Goal: Task Accomplishment & Management: Use online tool/utility

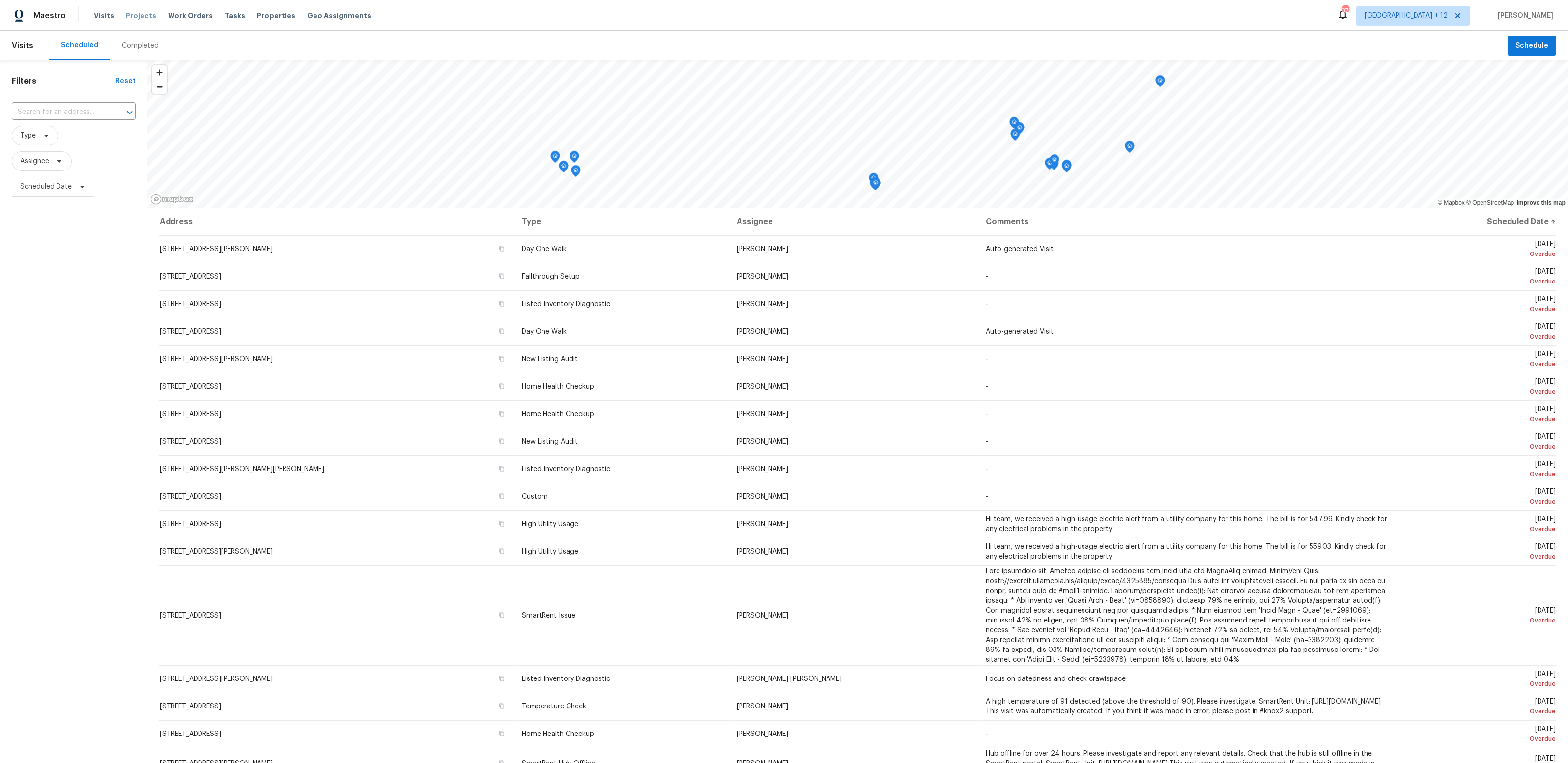
click at [137, 16] on span "Projects" at bounding box center [141, 15] width 30 height 10
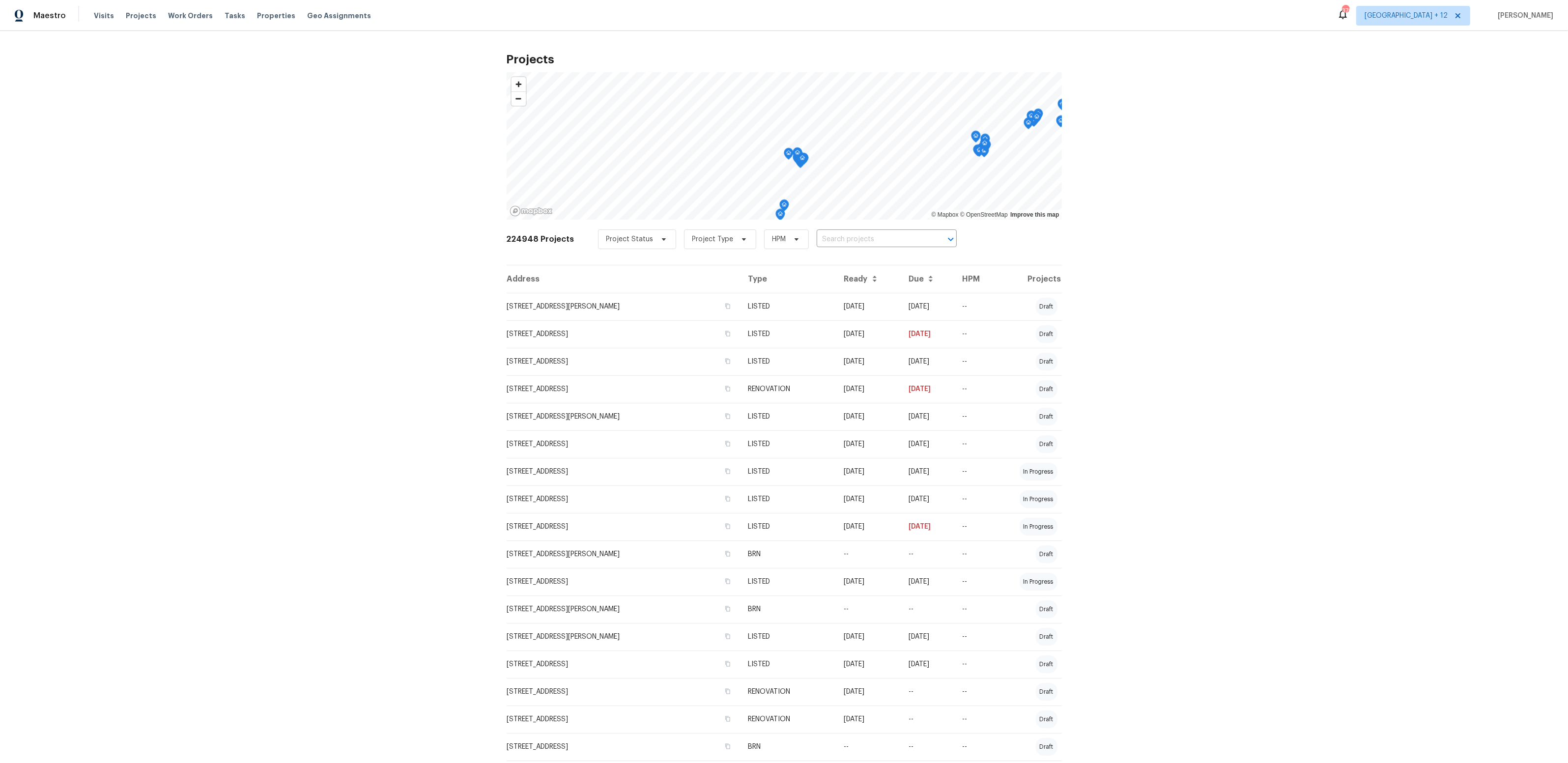
click at [653, 503] on td "[STREET_ADDRESS]" at bounding box center [623, 499] width 234 height 27
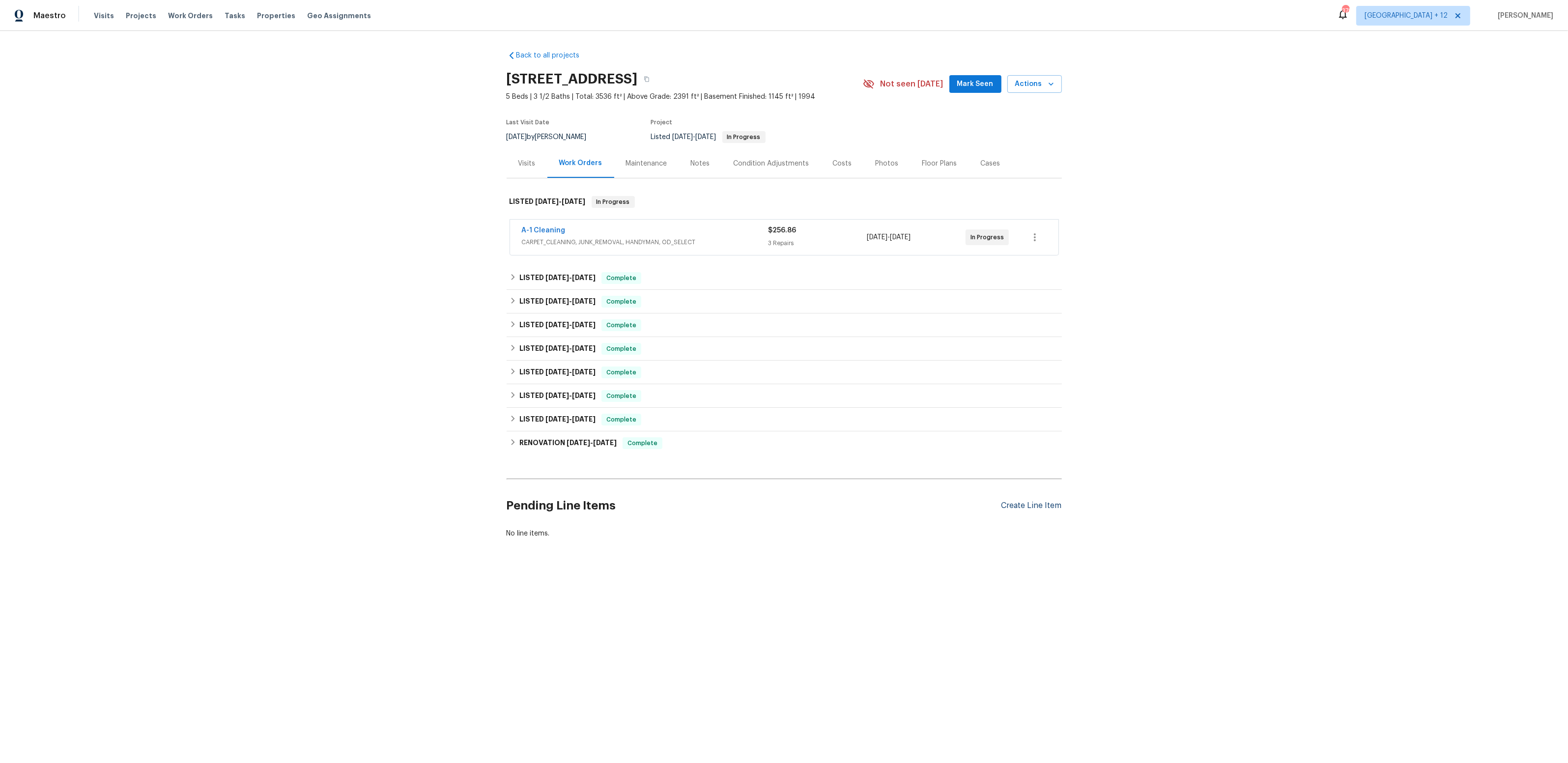
click at [1048, 505] on div "Create Line Item" at bounding box center [1031, 505] width 61 height 9
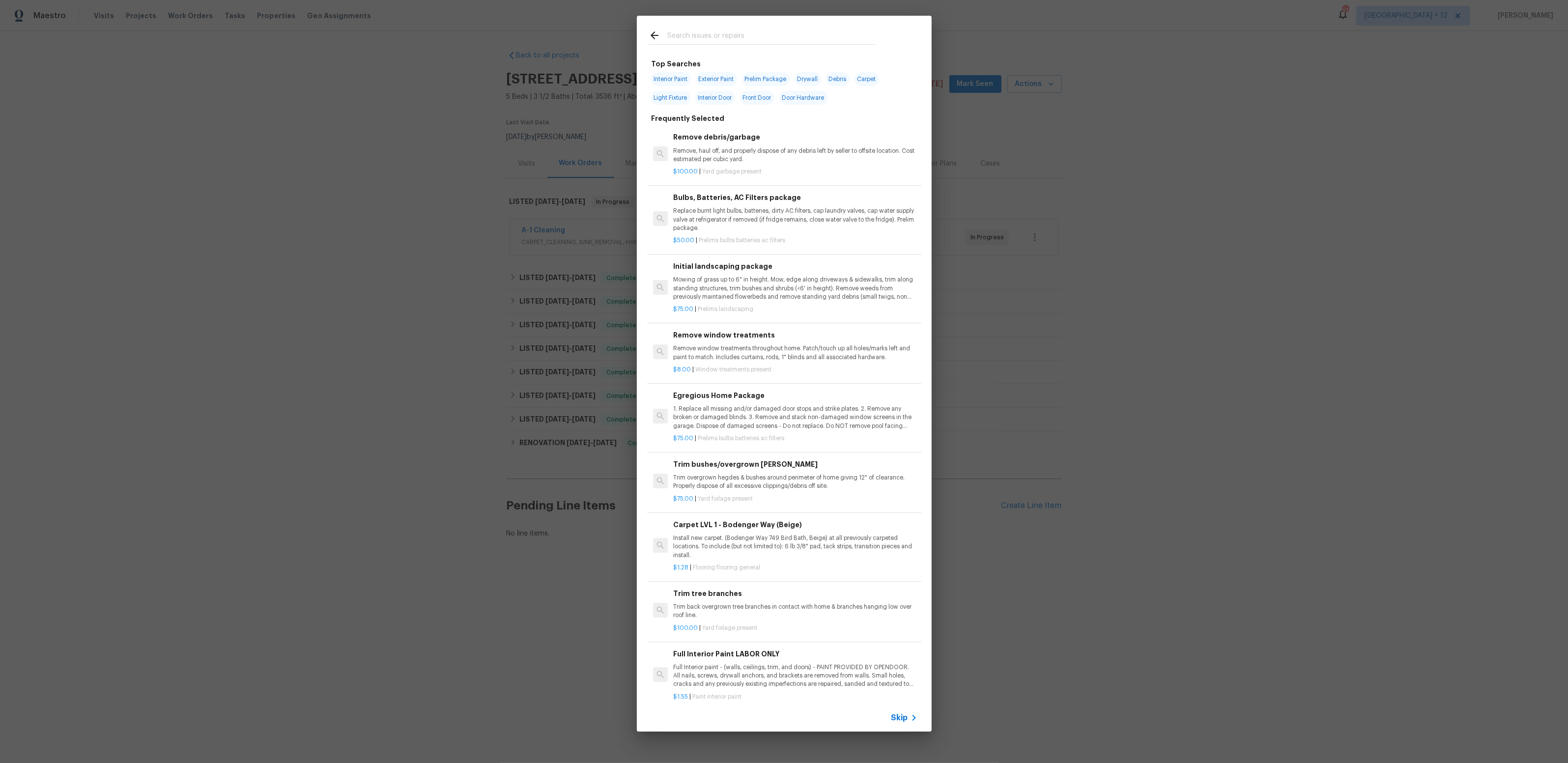
click at [900, 715] on span "Skip" at bounding box center [900, 718] width 17 height 10
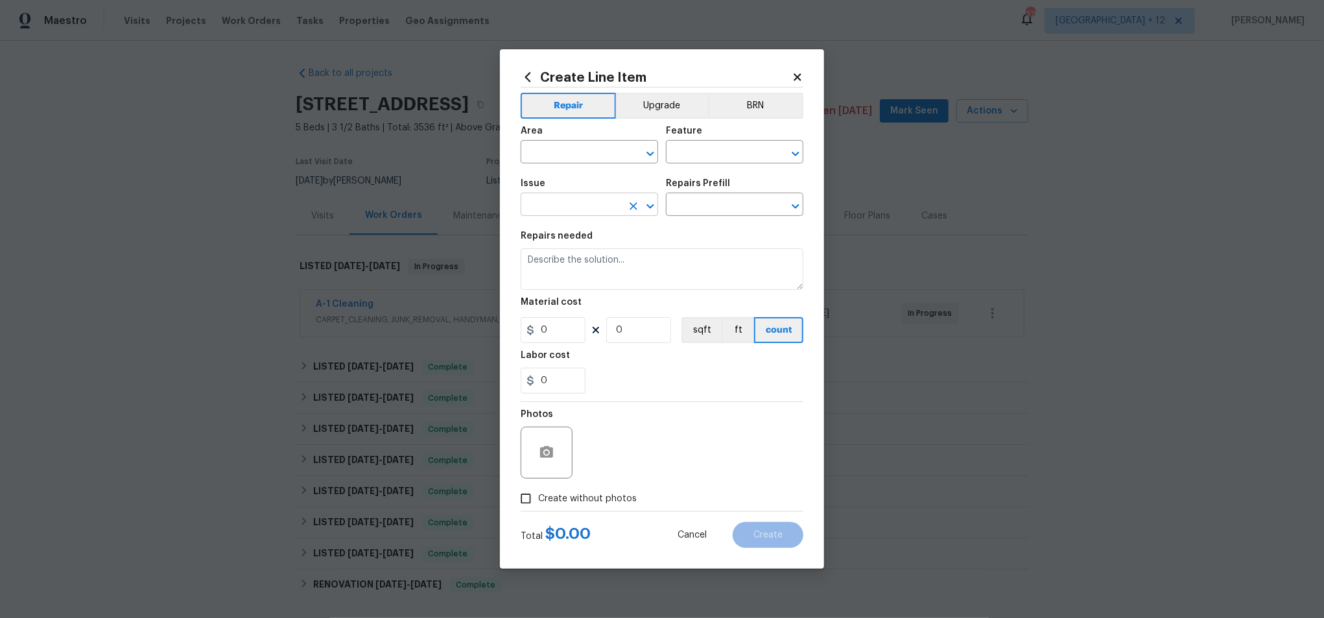
click at [617, 207] on input "text" at bounding box center [571, 206] width 101 height 20
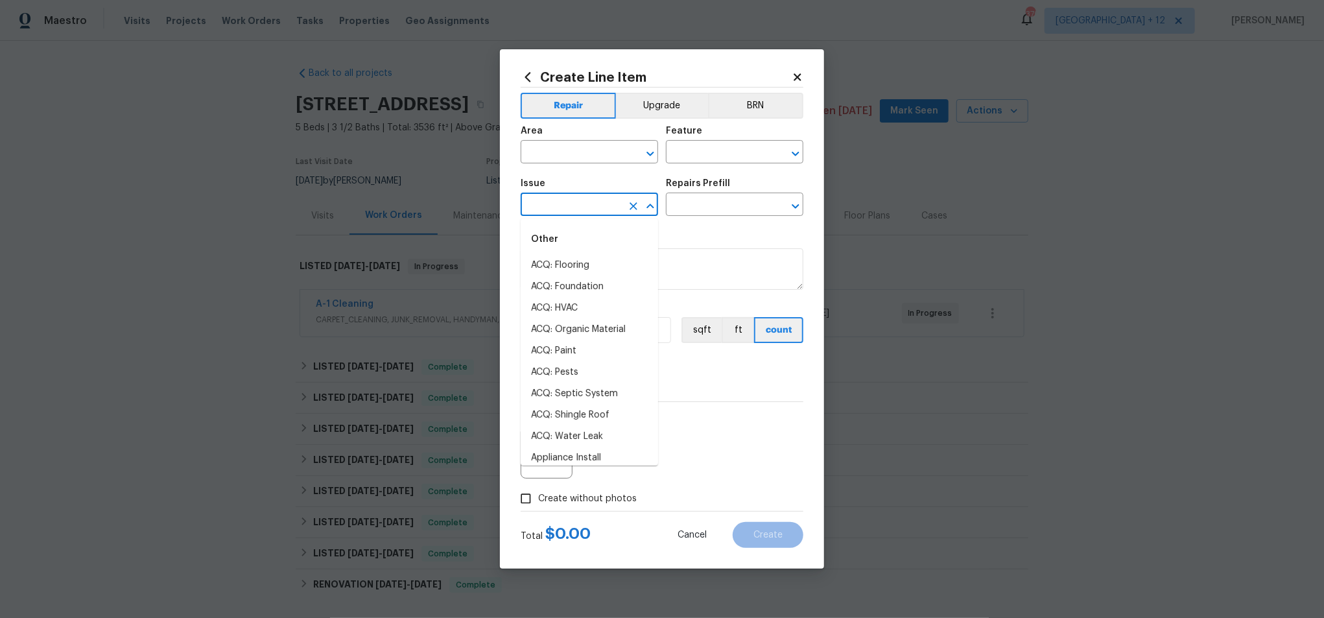
click at [649, 207] on icon "Close" at bounding box center [649, 206] width 7 height 5
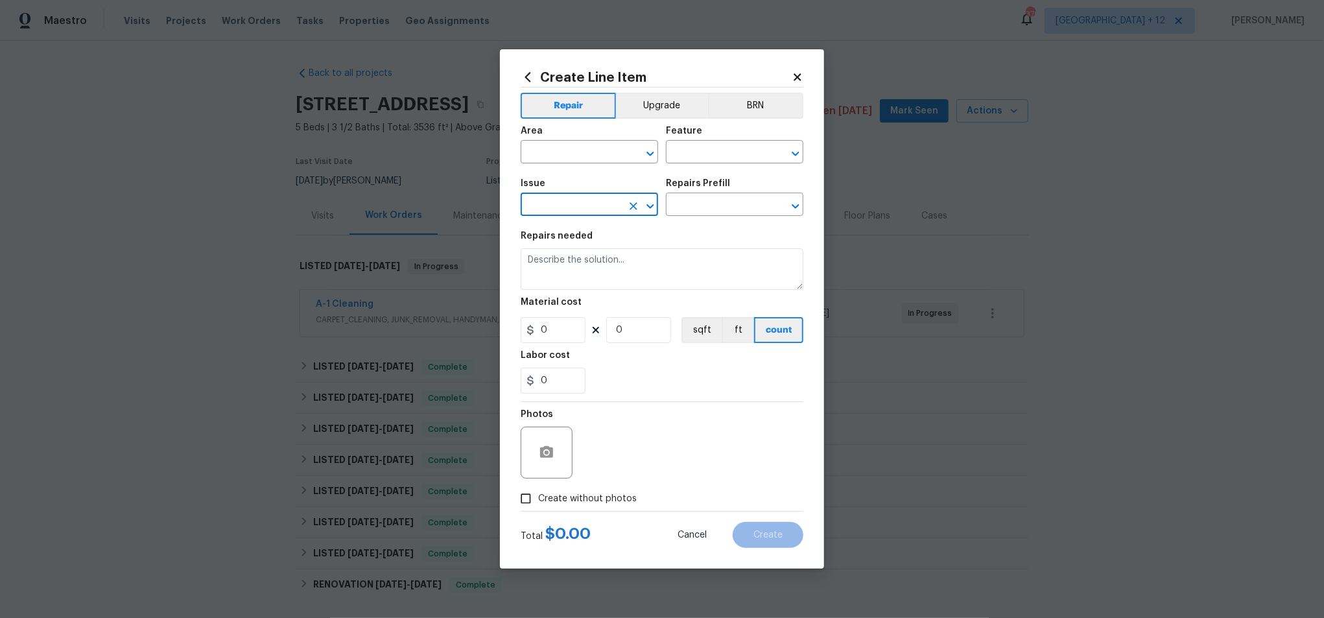
click at [646, 209] on icon "Open" at bounding box center [650, 206] width 16 height 16
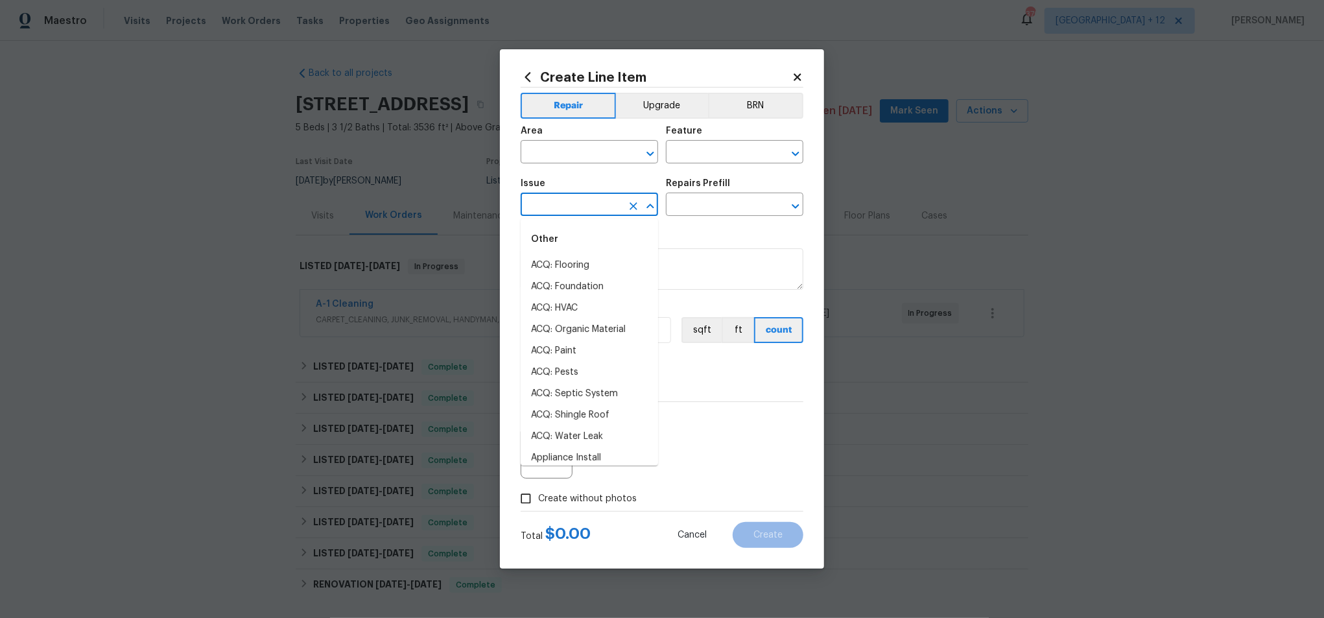
click at [549, 210] on input "text" at bounding box center [571, 206] width 101 height 20
drag, startPoint x: 581, startPoint y: 371, endPoint x: 587, endPoint y: 371, distance: 6.5
click at [581, 371] on li "Interior Paint" at bounding box center [589, 372] width 137 height 21
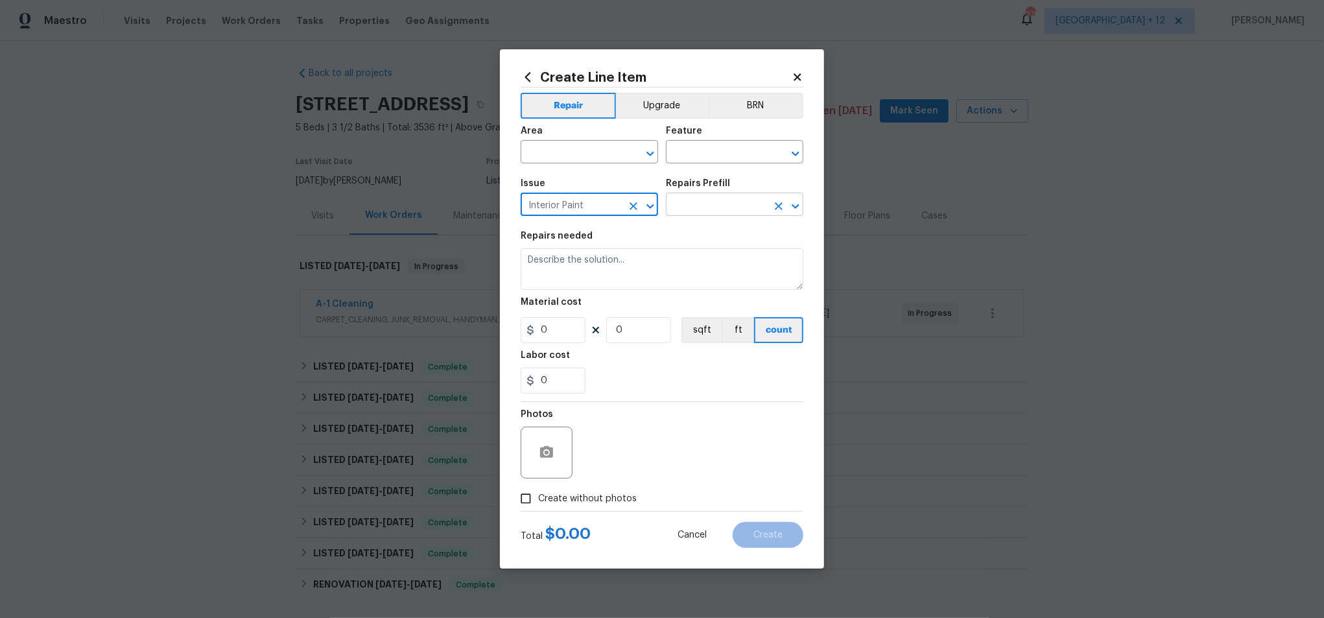
type input "Interior Paint"
click at [723, 202] on input "text" at bounding box center [716, 206] width 101 height 20
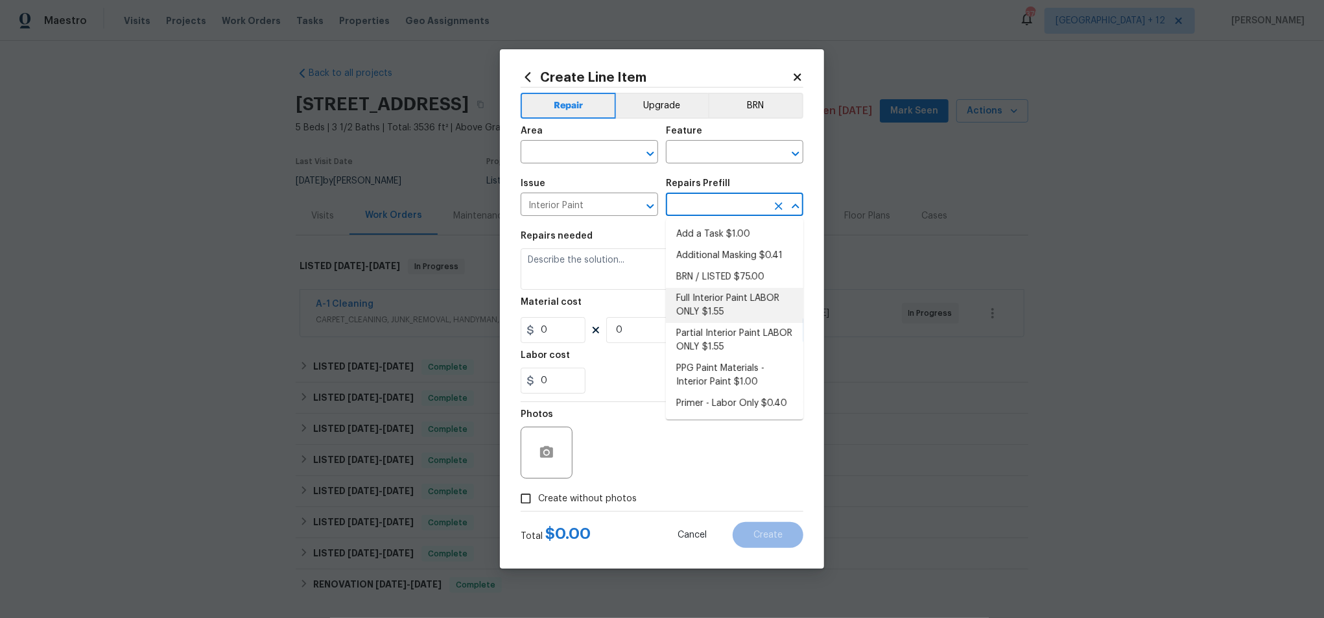
click at [741, 300] on li "Full Interior Paint LABOR ONLY $1.55" at bounding box center [734, 305] width 137 height 35
type input "Overall Paint"
type input "Full Interior Paint LABOR ONLY $1.55"
type textarea "Full Interior paint - (walls, ceilings, trim, and doors) - PAINT PROVIDED BY OP…"
type input "1.55"
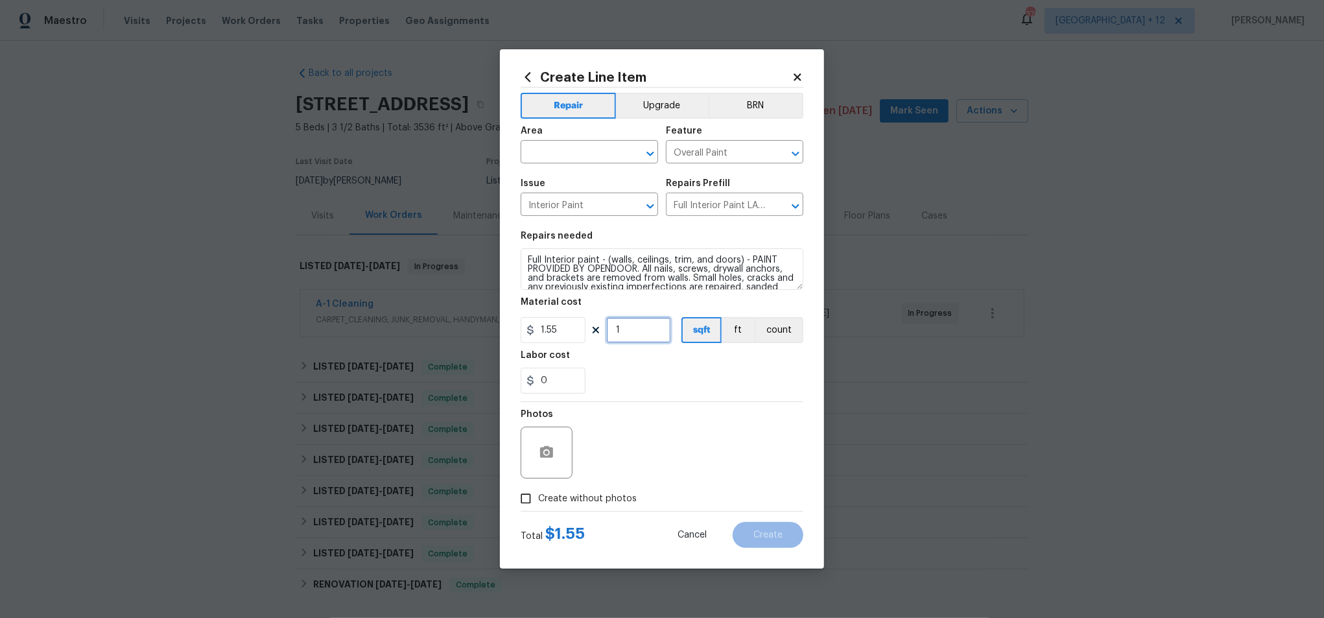
drag, startPoint x: 640, startPoint y: 331, endPoint x: 605, endPoint y: 329, distance: 35.1
click at [604, 328] on div "1.55 1 sqft ft count" at bounding box center [662, 330] width 283 height 26
type input "2500"
click at [690, 368] on div "0" at bounding box center [662, 381] width 283 height 26
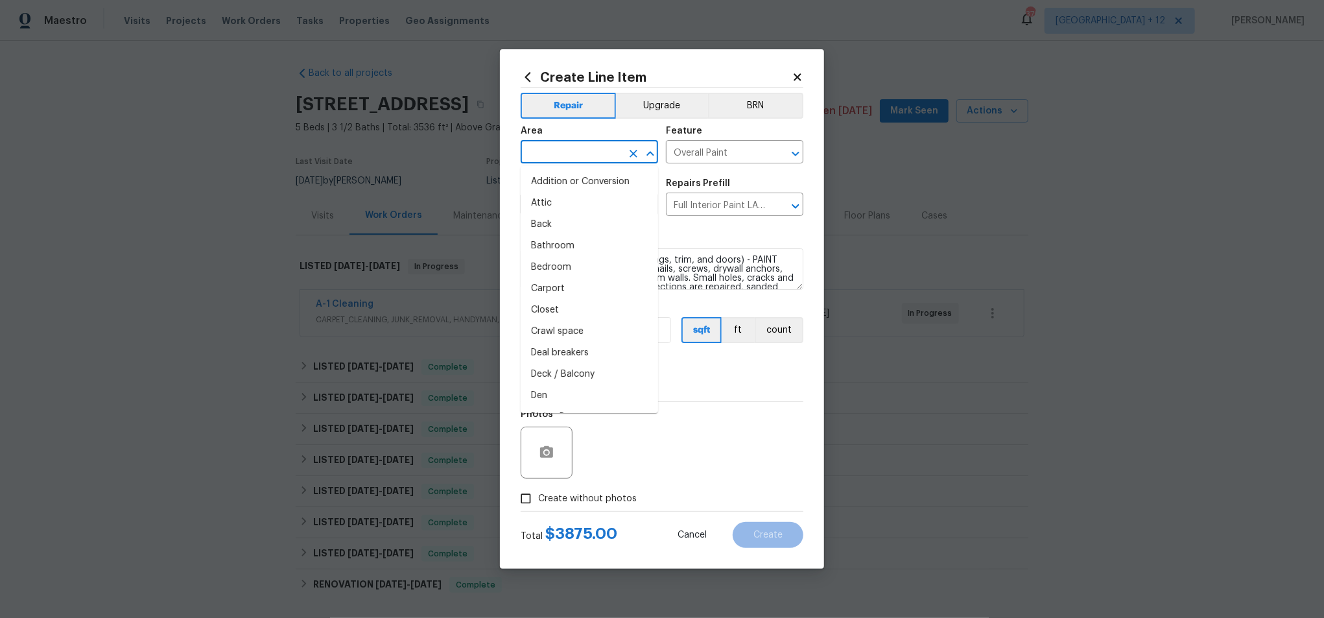
click at [612, 152] on input "text" at bounding box center [571, 153] width 101 height 20
click at [569, 187] on li "Addition or Conversion" at bounding box center [589, 181] width 137 height 21
type input "Addition or Conversion"
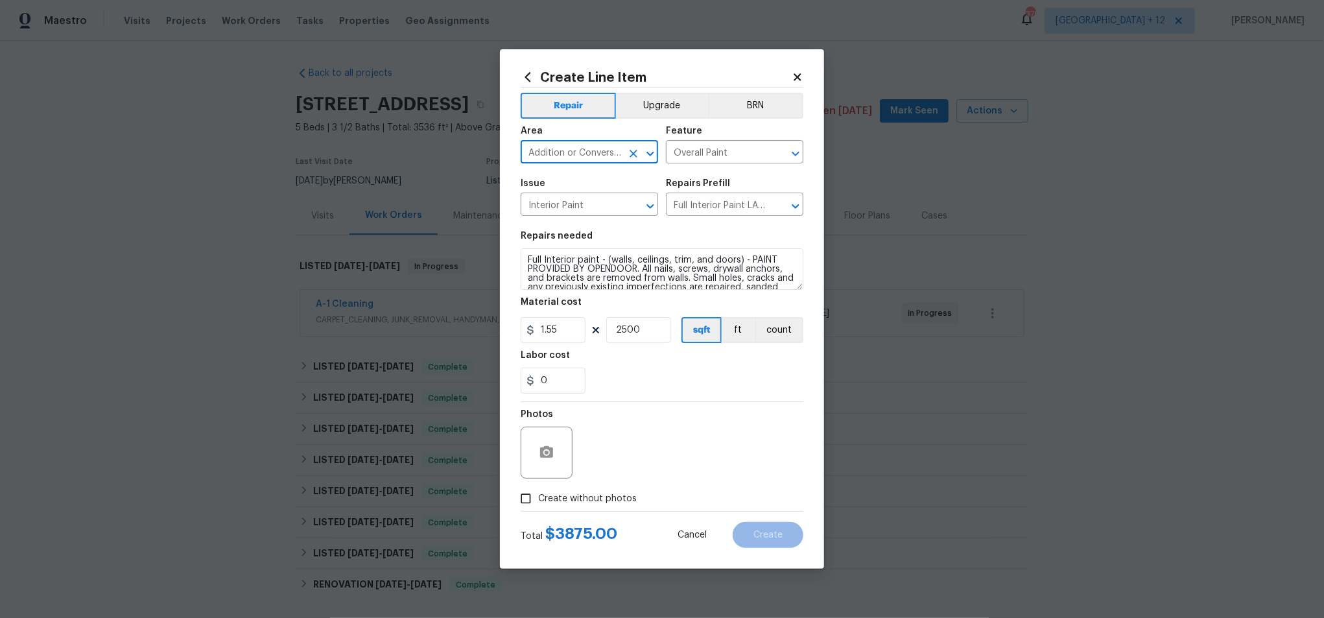
click at [528, 500] on input "Create without photos" at bounding box center [525, 498] width 25 height 25
checkbox input "true"
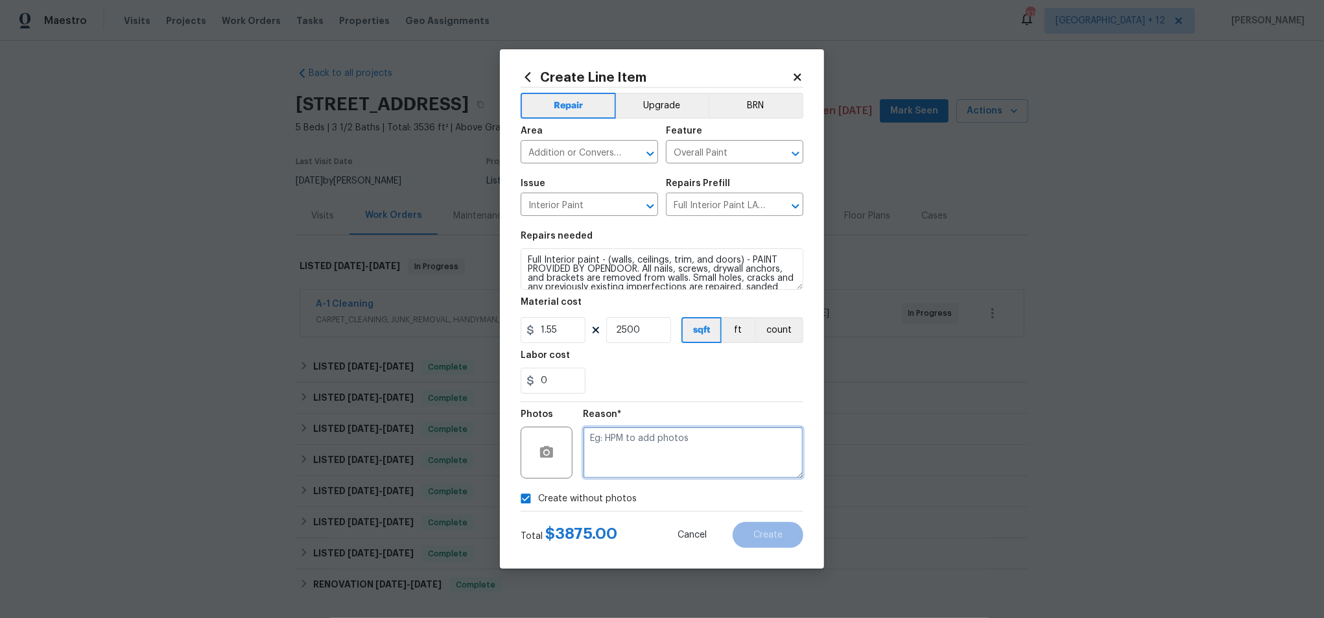
click at [646, 462] on textarea at bounding box center [693, 453] width 220 height 52
type textarea "h"
drag, startPoint x: 641, startPoint y: 331, endPoint x: 583, endPoint y: 329, distance: 57.7
click at [583, 329] on div "1.55 2500 sqft ft count" at bounding box center [662, 330] width 283 height 26
type input "1"
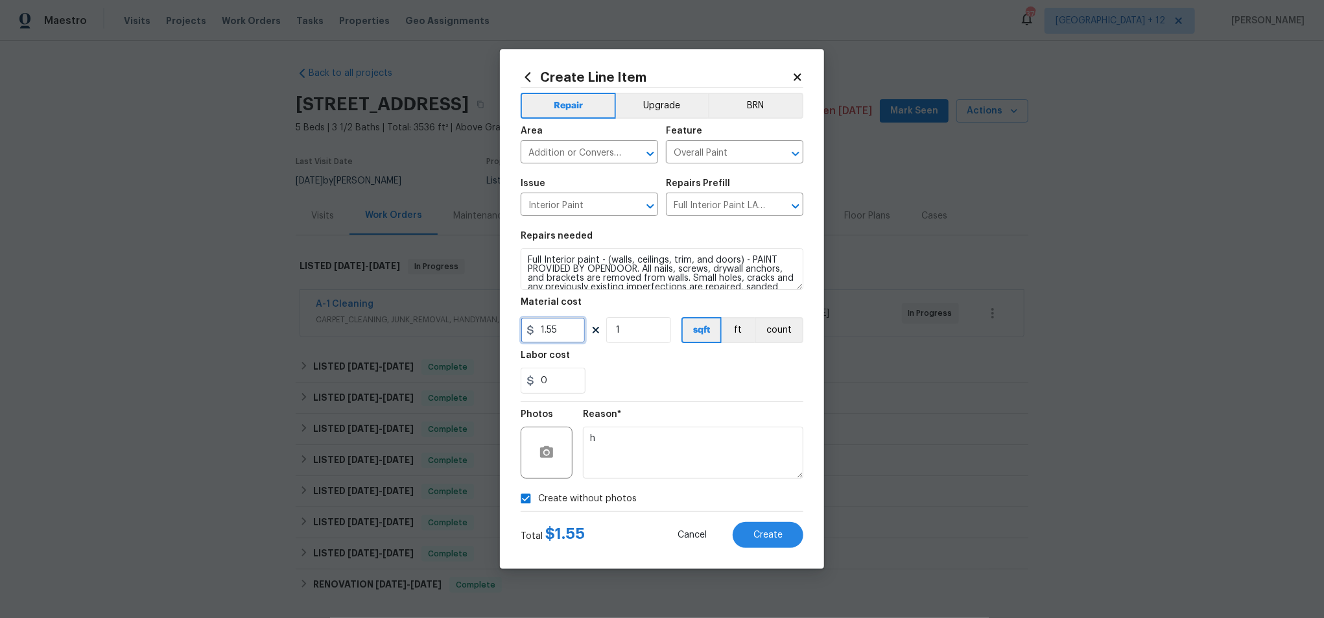
drag, startPoint x: 559, startPoint y: 331, endPoint x: 524, endPoint y: 331, distance: 34.4
click at [523, 331] on input "1.55" at bounding box center [553, 330] width 65 height 26
type input "3500"
click at [636, 362] on div "Labor cost" at bounding box center [662, 359] width 283 height 17
click at [736, 328] on button "ft" at bounding box center [738, 330] width 33 height 26
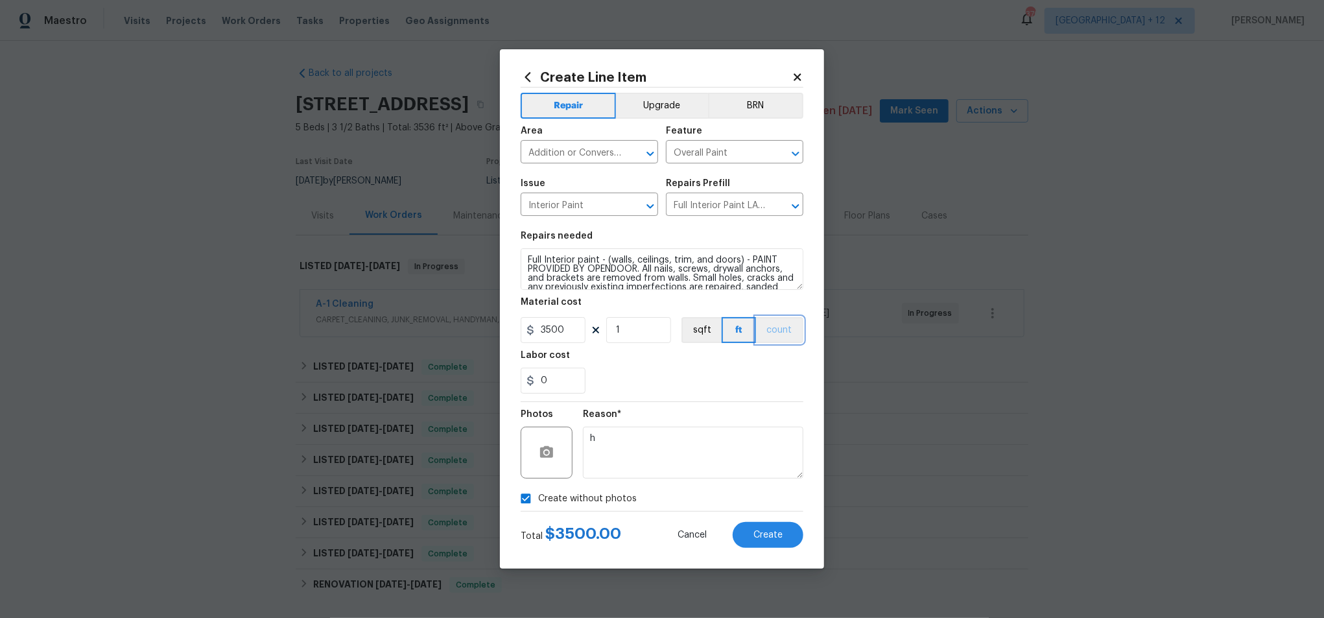
click at [775, 329] on button "count" at bounding box center [779, 330] width 47 height 26
drag, startPoint x: 563, startPoint y: 381, endPoint x: 539, endPoint y: 382, distance: 24.6
click at [535, 381] on input "0" at bounding box center [553, 381] width 65 height 26
type input "2000"
click at [620, 375] on div "2000" at bounding box center [662, 381] width 283 height 26
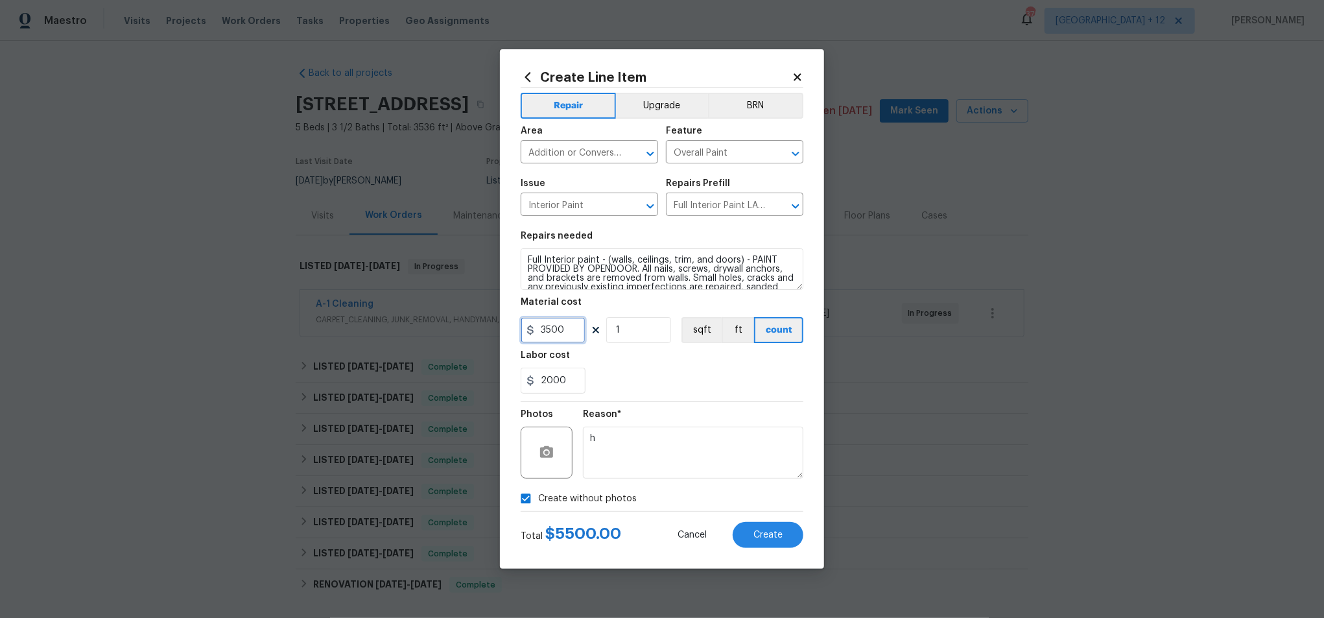
drag, startPoint x: 568, startPoint y: 333, endPoint x: 532, endPoint y: 328, distance: 36.6
click at [531, 329] on div "3500" at bounding box center [553, 330] width 65 height 26
type input "1.55"
drag, startPoint x: 611, startPoint y: 329, endPoint x: 587, endPoint y: 328, distance: 24.7
click at [587, 328] on div "1.55 1 sqft ft count" at bounding box center [662, 330] width 283 height 26
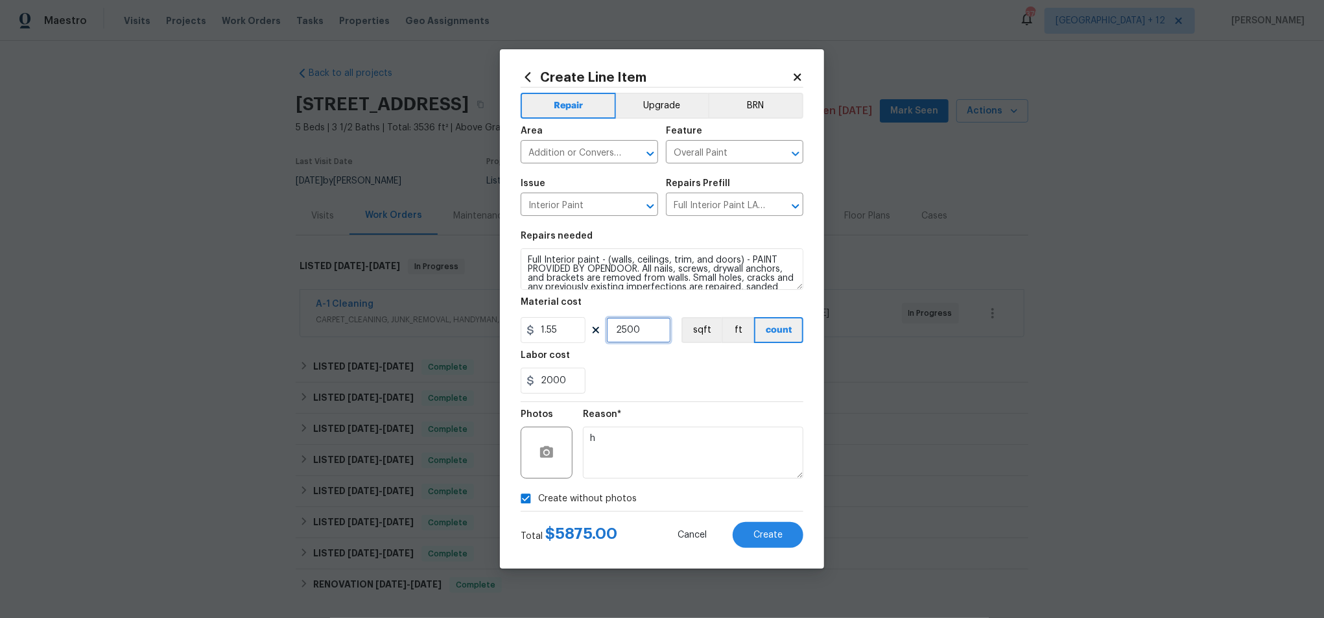
type input "2500"
drag, startPoint x: 623, startPoint y: 366, endPoint x: 577, endPoint y: 371, distance: 46.3
click at [623, 366] on div "Labor cost" at bounding box center [662, 359] width 283 height 17
click at [559, 330] on input "1.55" at bounding box center [553, 330] width 65 height 26
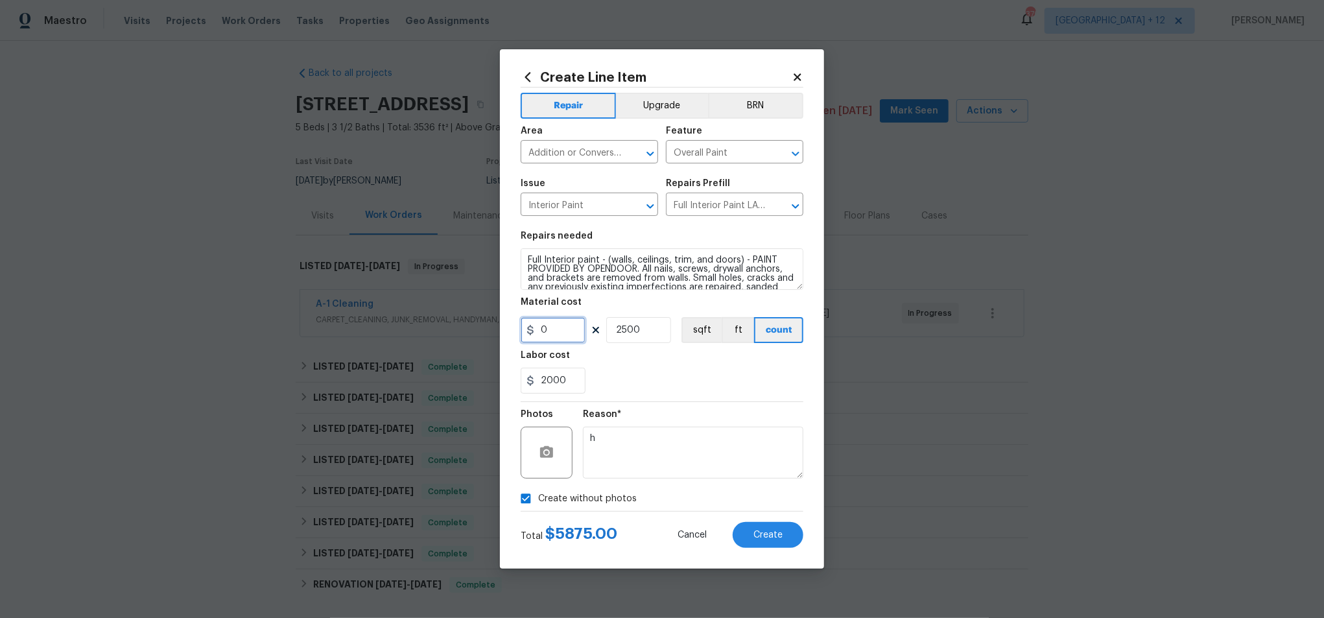
type input "0"
click at [643, 327] on input "2500" at bounding box center [638, 330] width 65 height 26
type input "1"
click at [662, 368] on div "2000" at bounding box center [662, 381] width 283 height 26
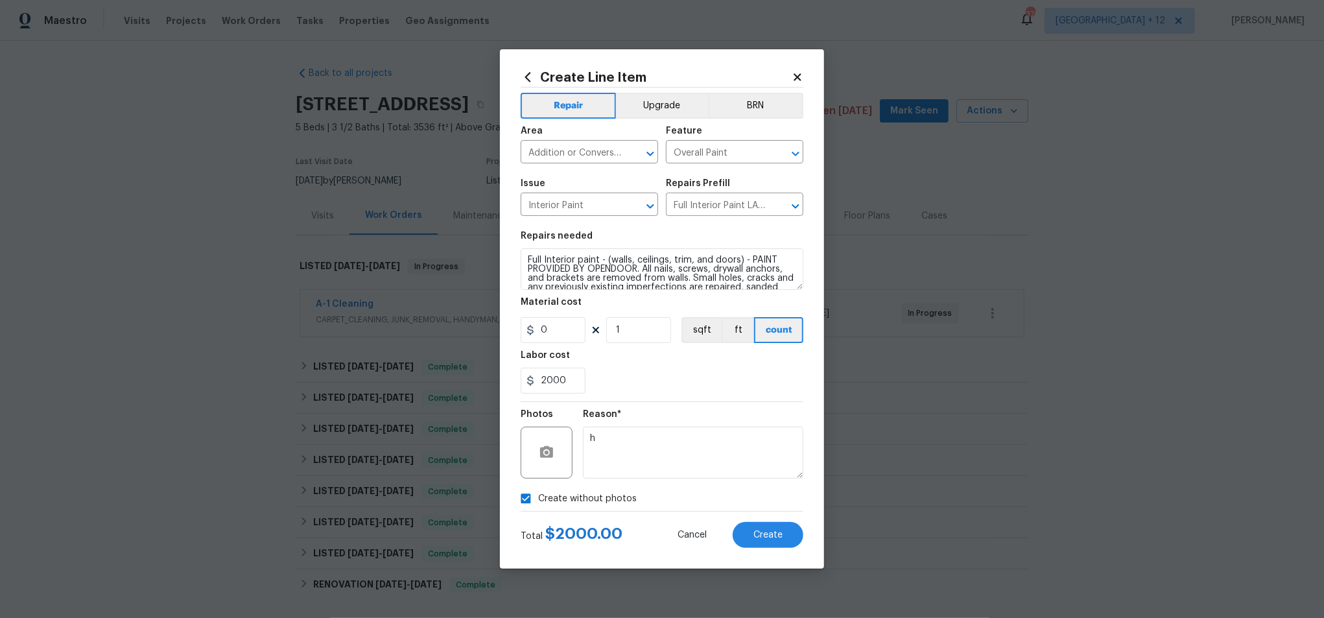
click at [624, 376] on div "2000" at bounding box center [662, 381] width 283 height 26
click at [696, 532] on span "Cancel" at bounding box center [691, 535] width 29 height 10
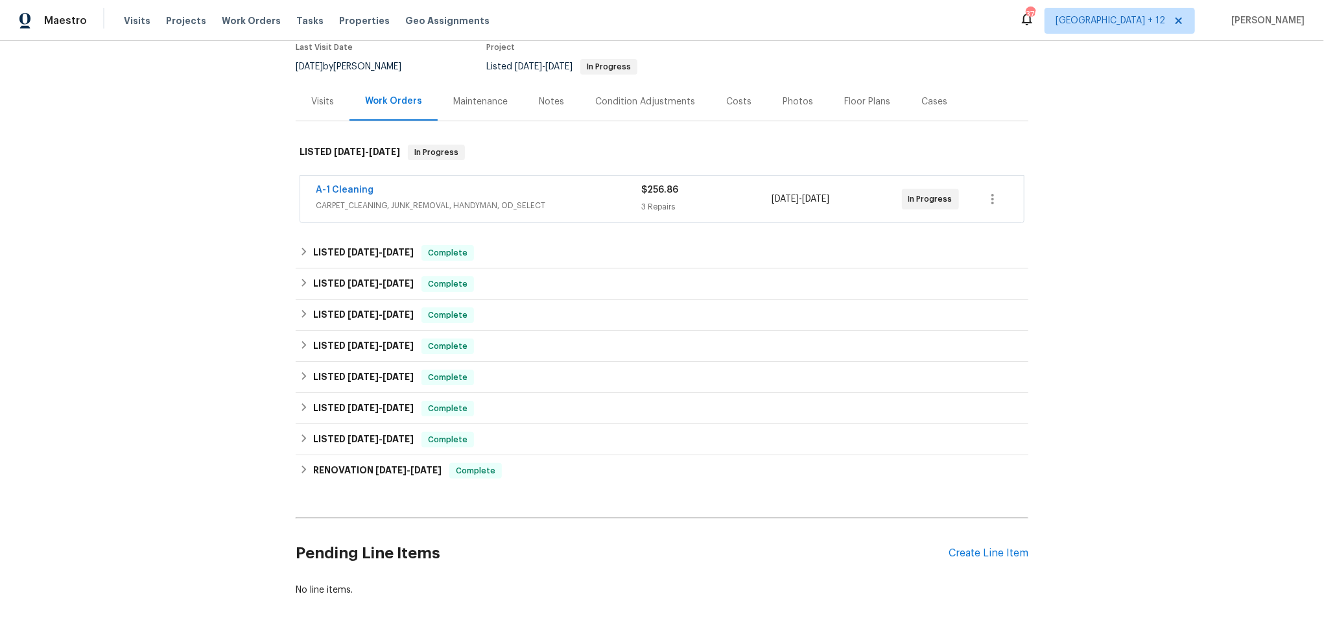
scroll to position [180, 0]
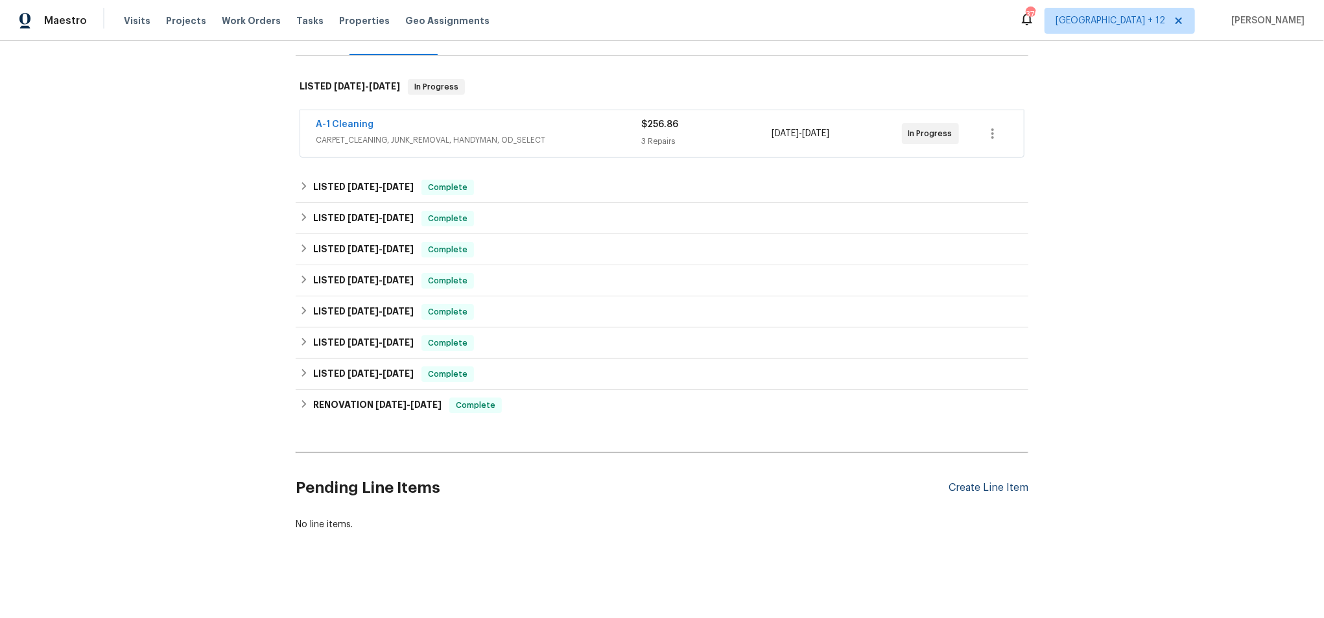
click at [1009, 485] on div "Create Line Item" at bounding box center [988, 488] width 80 height 12
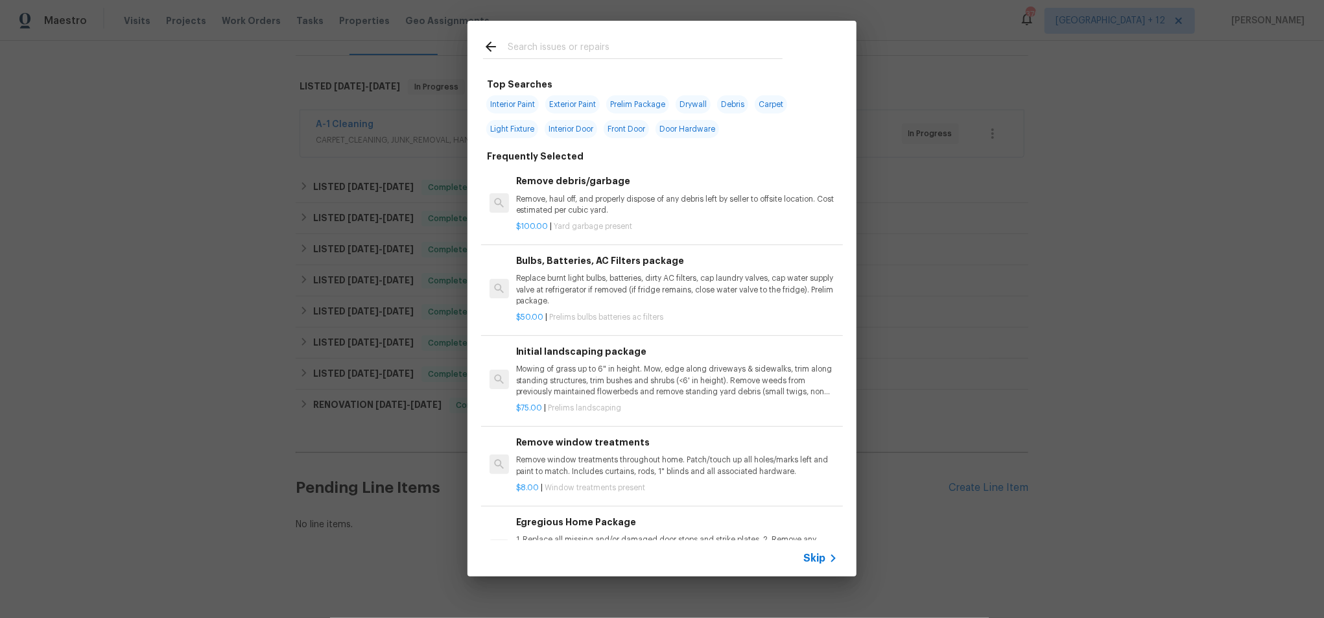
click at [810, 552] on span "Skip" at bounding box center [814, 558] width 22 height 13
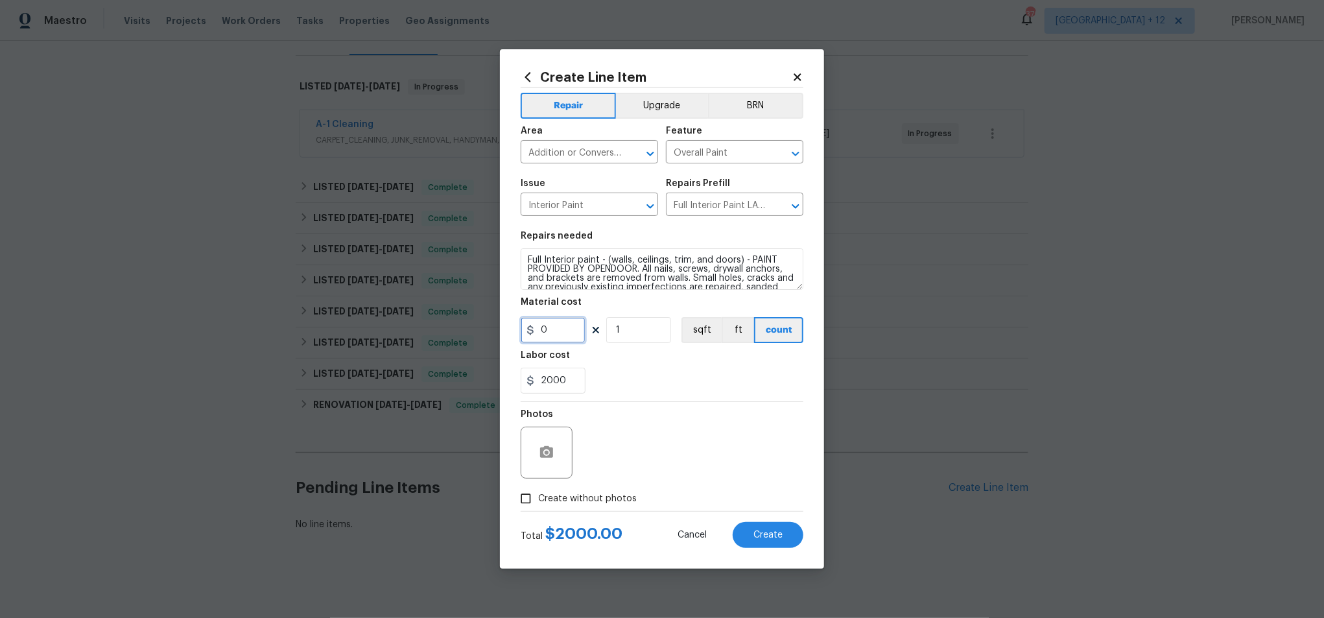
click at [556, 327] on input "0" at bounding box center [553, 330] width 65 height 26
type input "1.55"
click at [557, 376] on input "2000" at bounding box center [553, 381] width 65 height 26
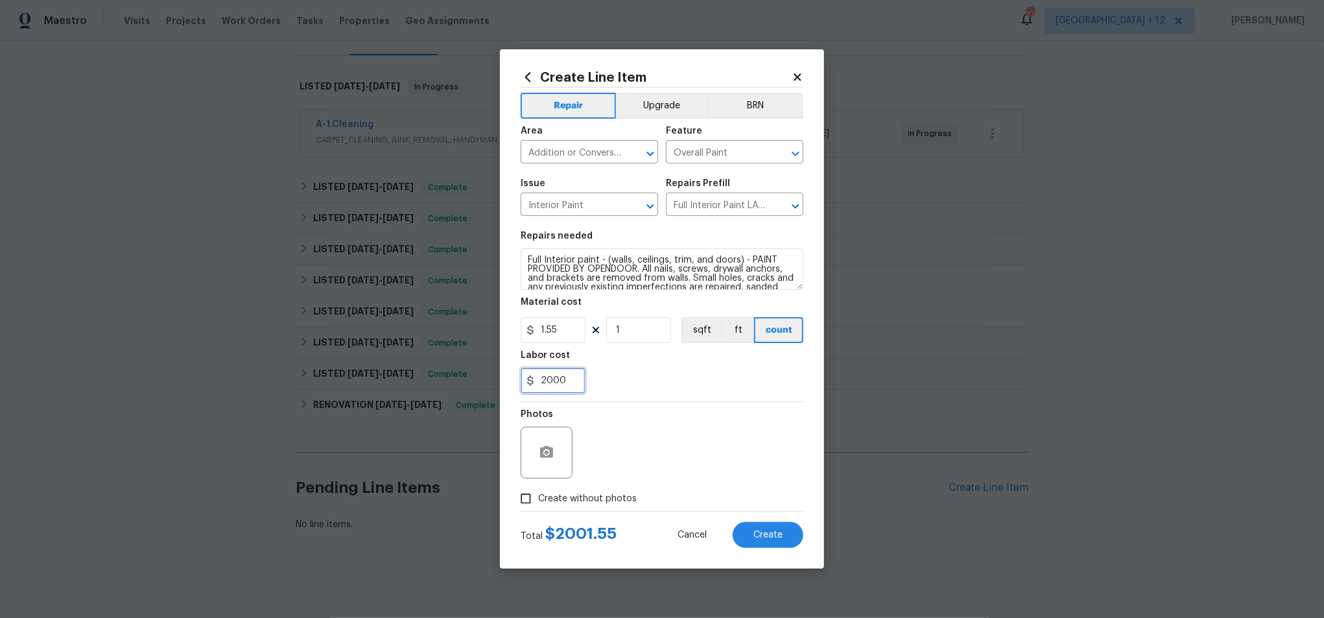
click at [557, 376] on input "2000" at bounding box center [553, 381] width 65 height 26
type input "0"
drag, startPoint x: 631, startPoint y: 327, endPoint x: 604, endPoint y: 327, distance: 27.2
click at [604, 327] on div "1.55 1 sqft ft count" at bounding box center [662, 330] width 283 height 26
type input "5000"
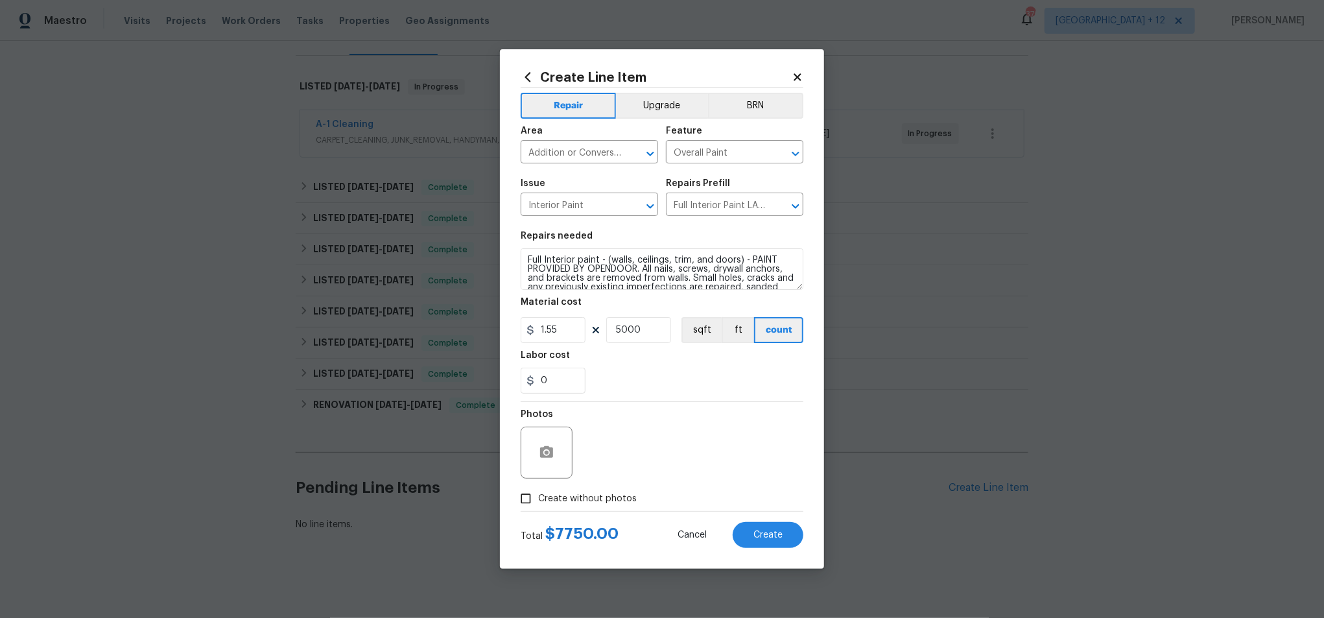
click at [645, 368] on div "0" at bounding box center [662, 381] width 283 height 26
click at [617, 329] on input "5000" at bounding box center [638, 330] width 65 height 26
click at [696, 535] on span "Cancel" at bounding box center [691, 535] width 29 height 10
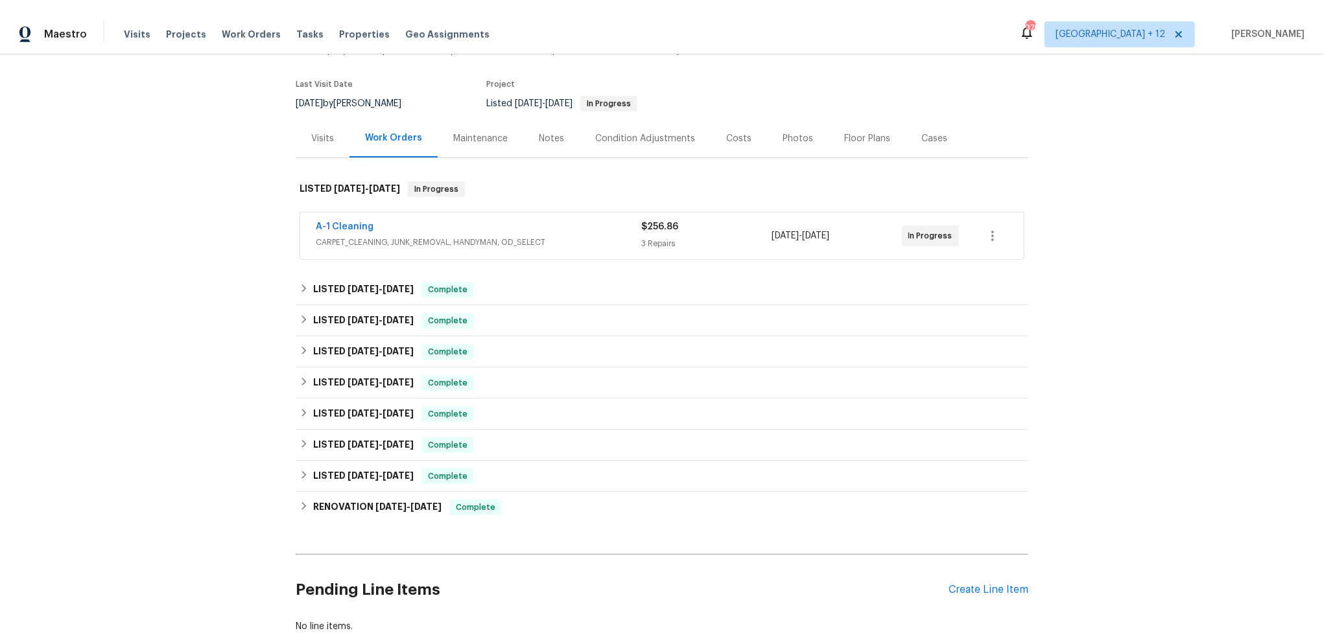
scroll to position [89, 0]
